Goal: Entertainment & Leisure: Consume media (video, audio)

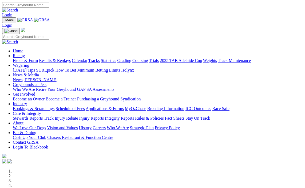
click at [25, 53] on link "Racing" at bounding box center [19, 55] width 12 height 5
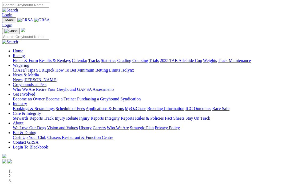
click at [69, 58] on link "Results & Replays" at bounding box center [55, 60] width 32 height 5
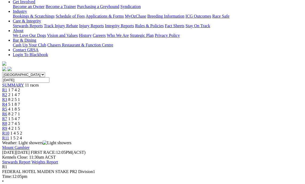
scroll to position [107, 0]
